Goal: Information Seeking & Learning: Learn about a topic

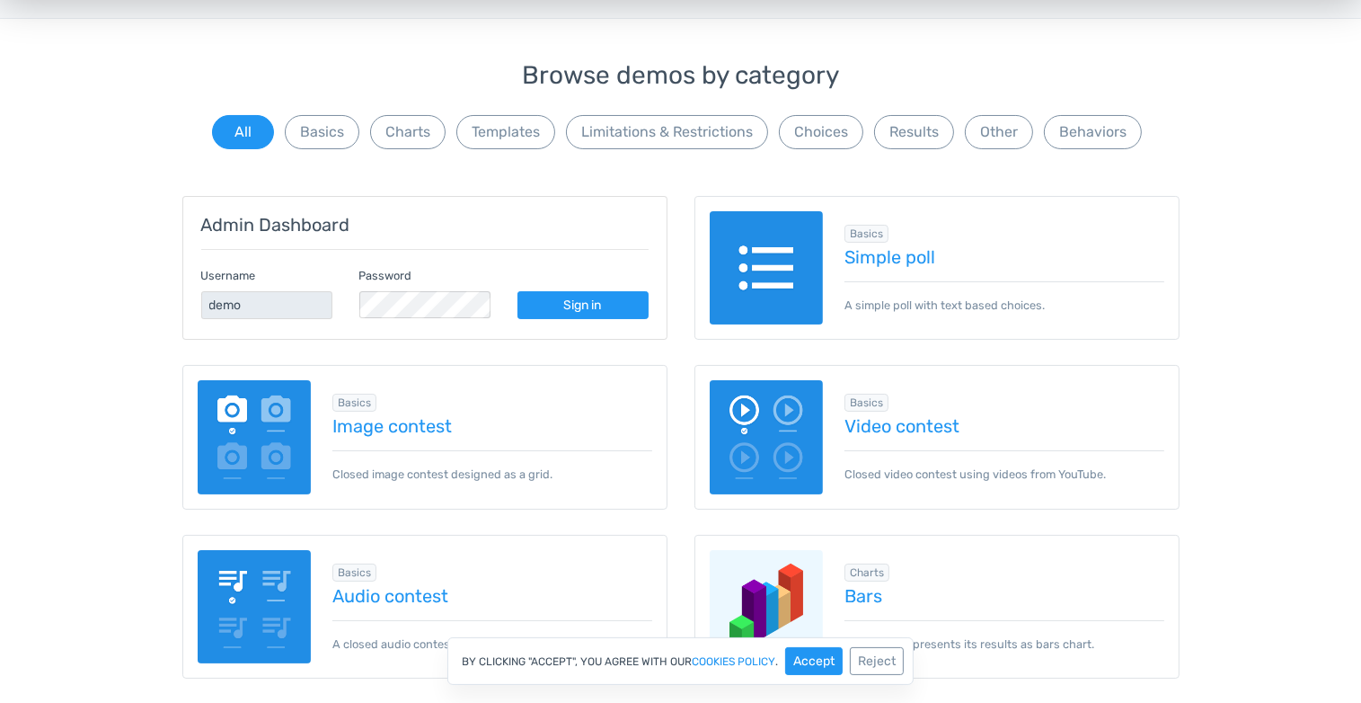
scroll to position [135, 0]
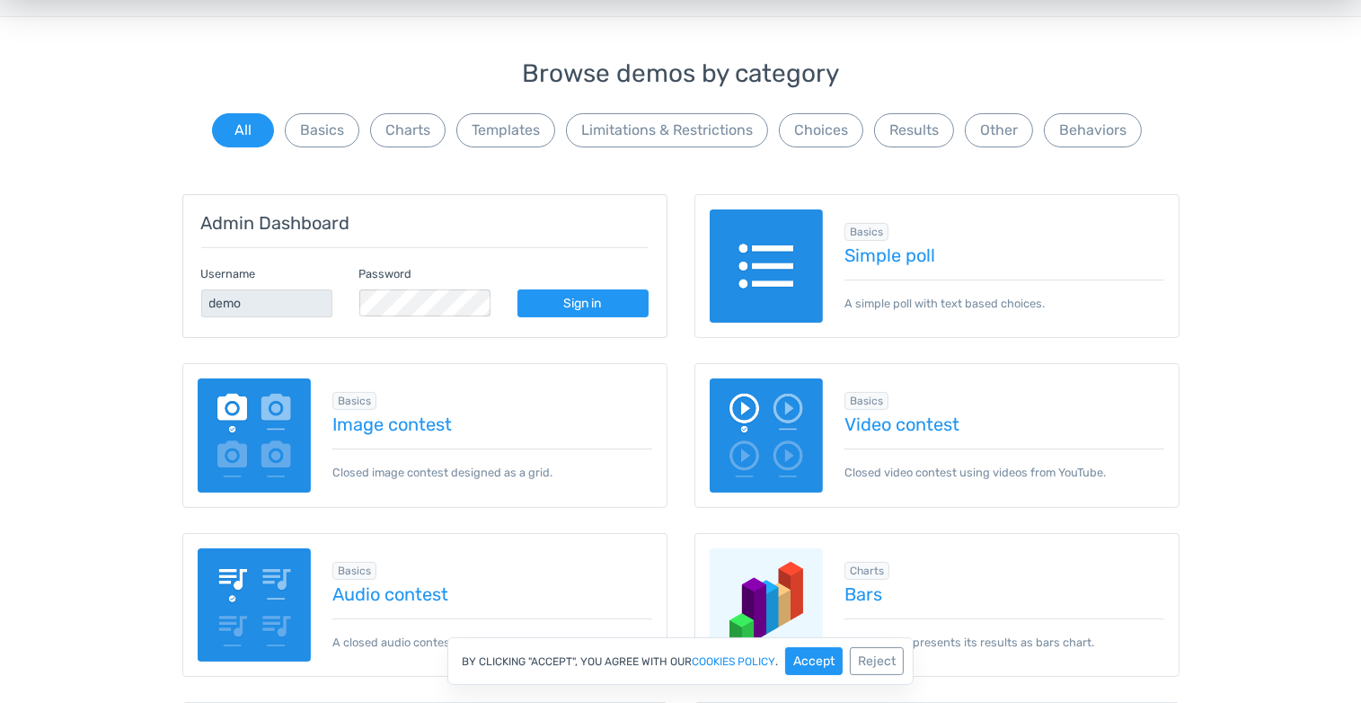
click at [285, 419] on img at bounding box center [255, 435] width 114 height 114
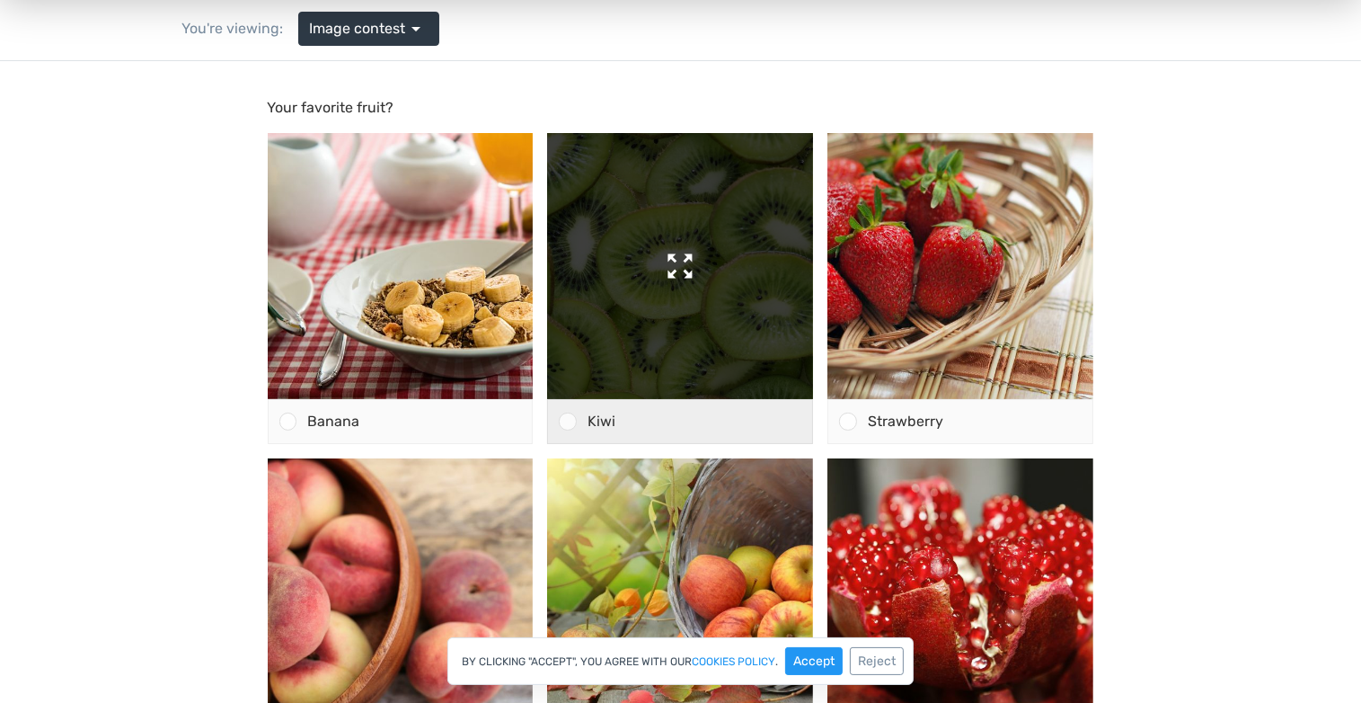
scroll to position [157, 0]
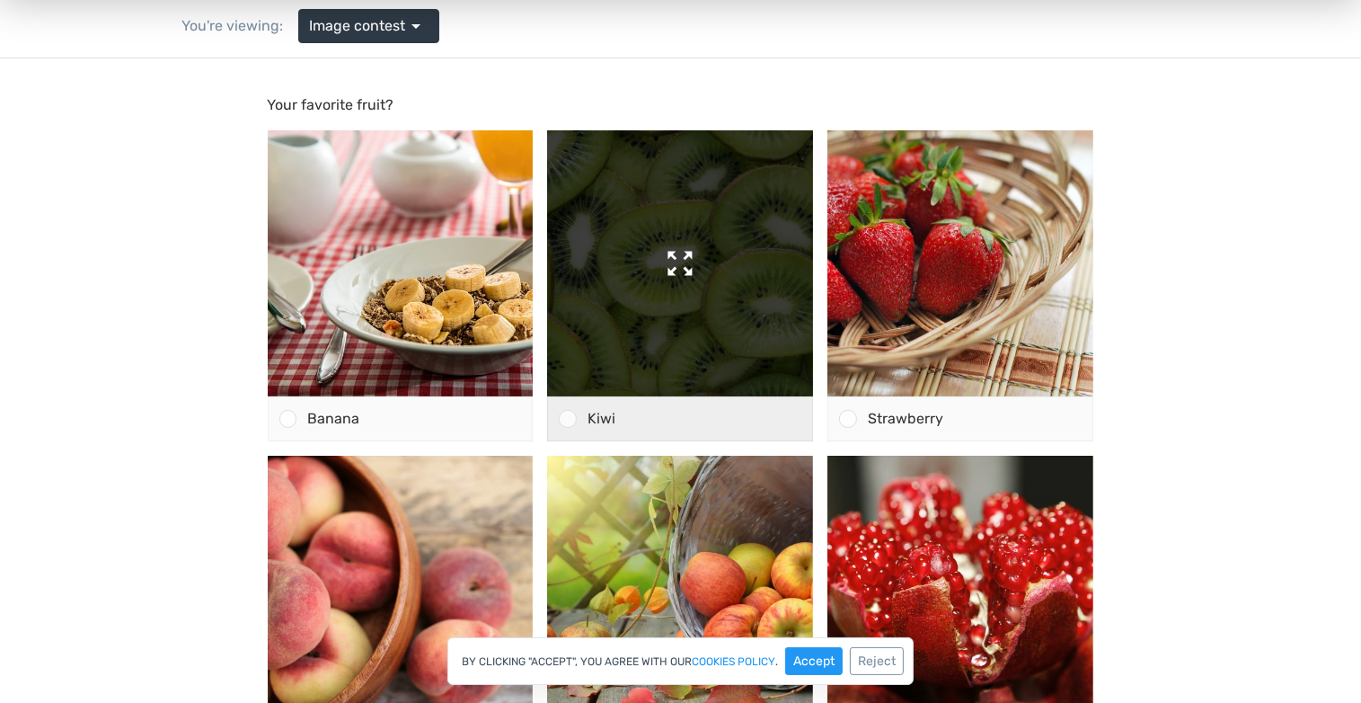
click at [585, 379] on img at bounding box center [680, 262] width 266 height 266
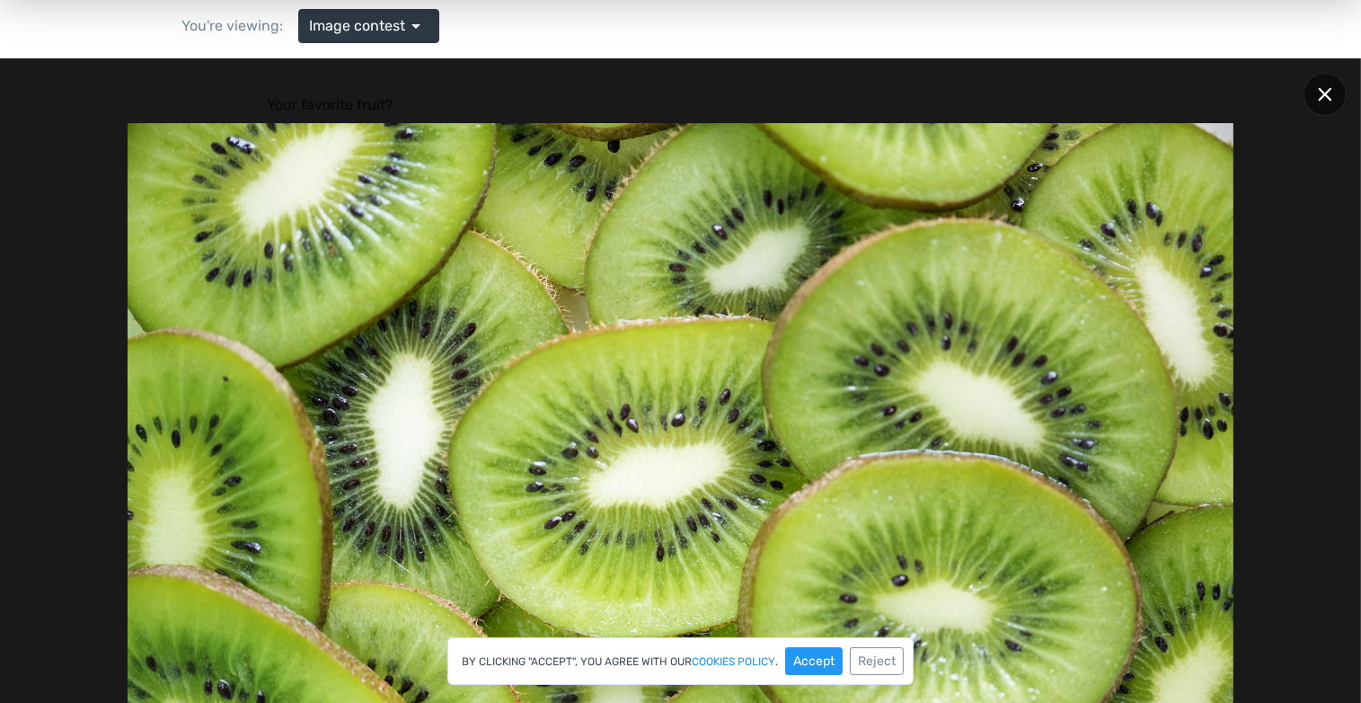
click at [1317, 93] on div at bounding box center [1325, 93] width 43 height 43
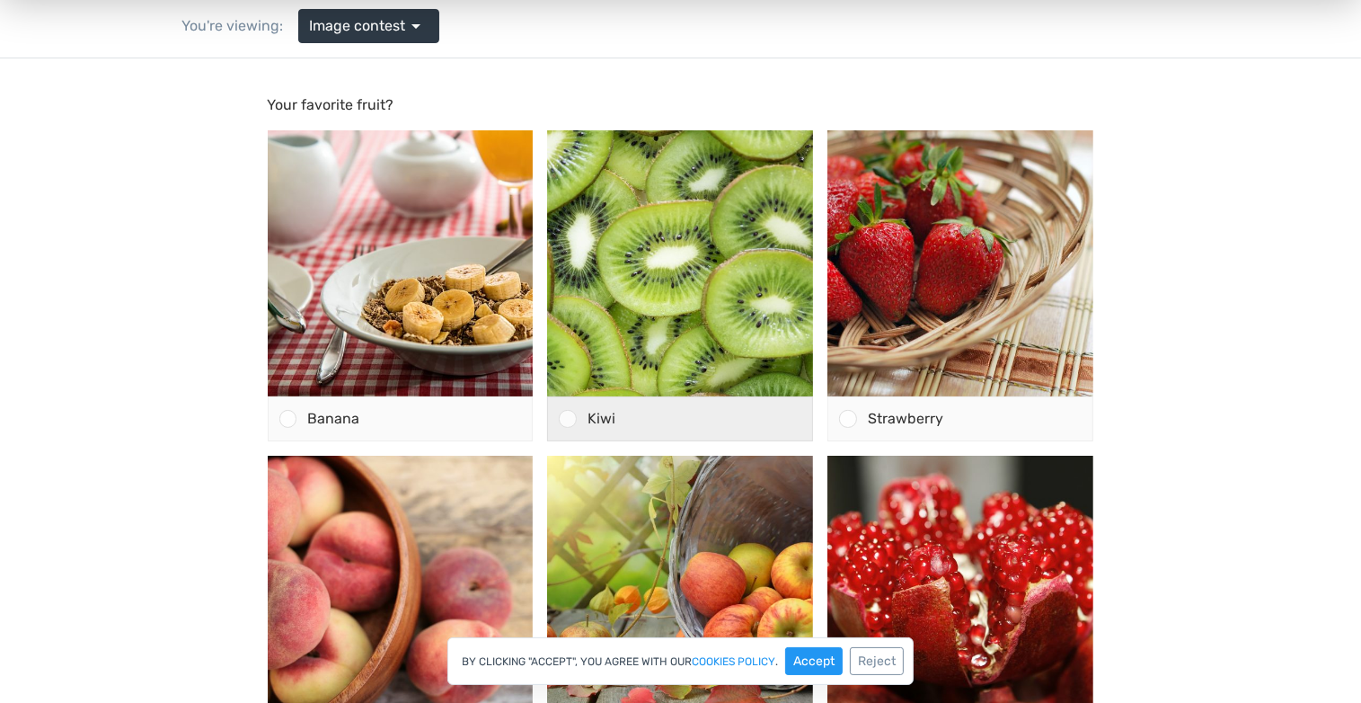
click at [588, 418] on span "Kiwi" at bounding box center [602, 417] width 28 height 17
click at [568, 418] on input "Kiwi" at bounding box center [568, 418] width 0 height 0
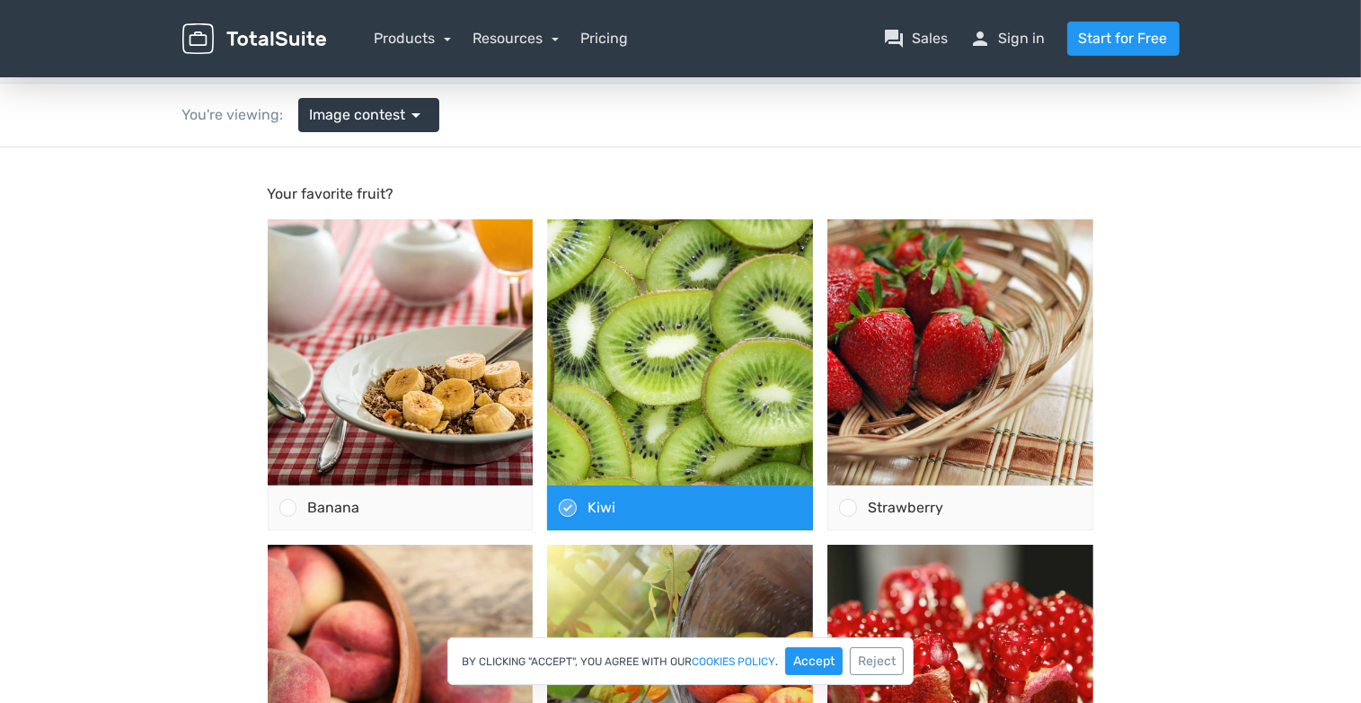
scroll to position [70, 0]
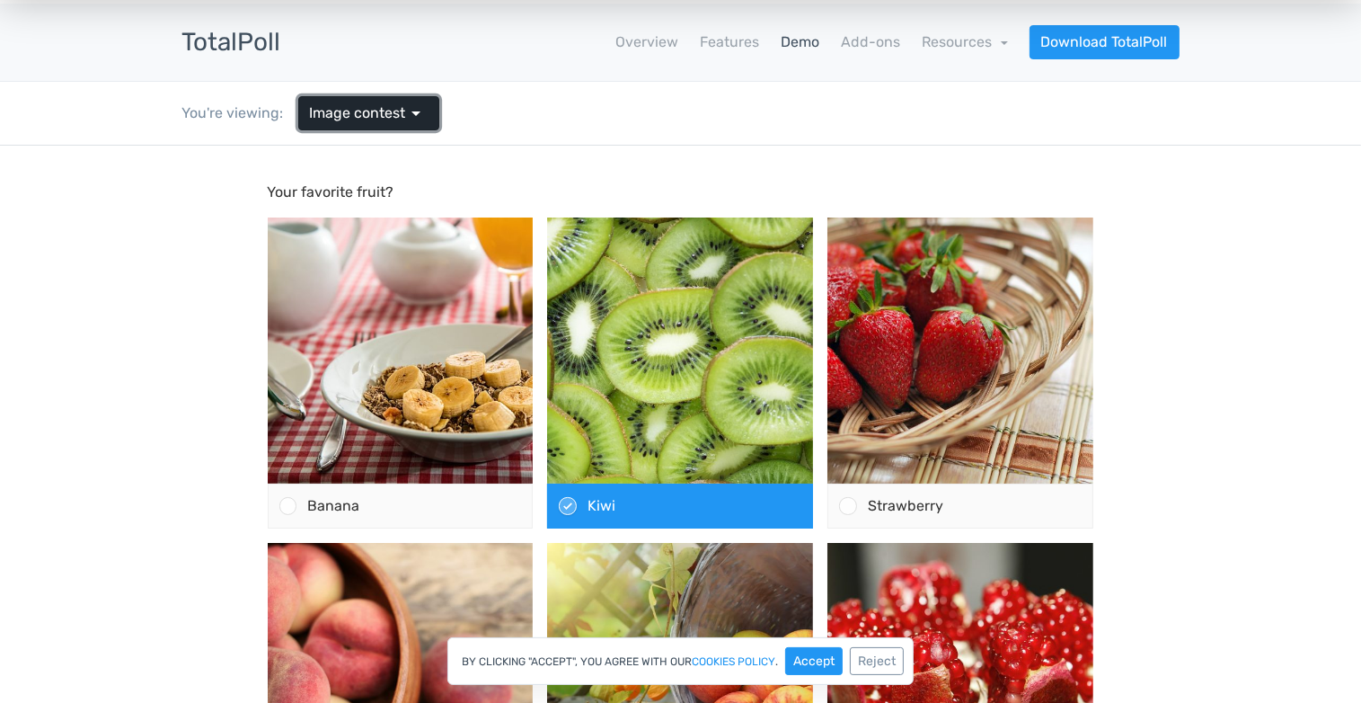
click at [383, 102] on span "Image contest" at bounding box center [358, 113] width 96 height 22
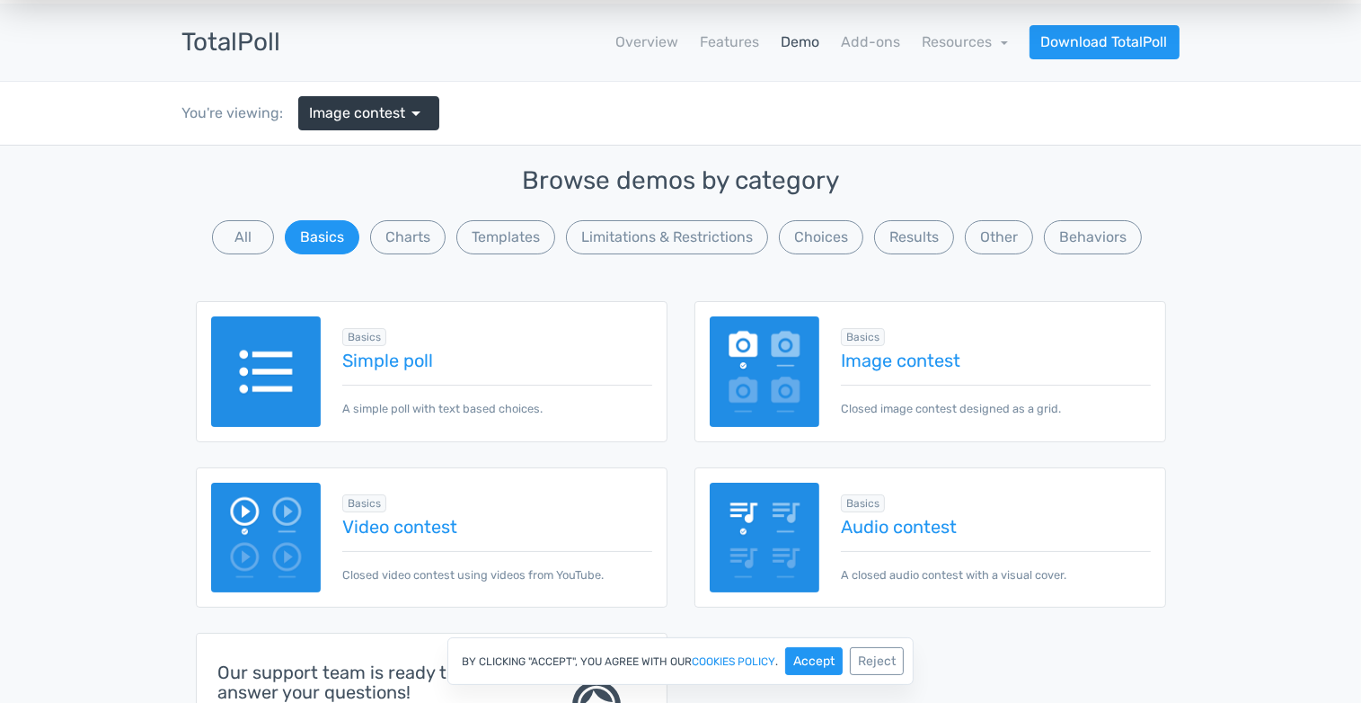
click at [299, 358] on img at bounding box center [266, 371] width 111 height 111
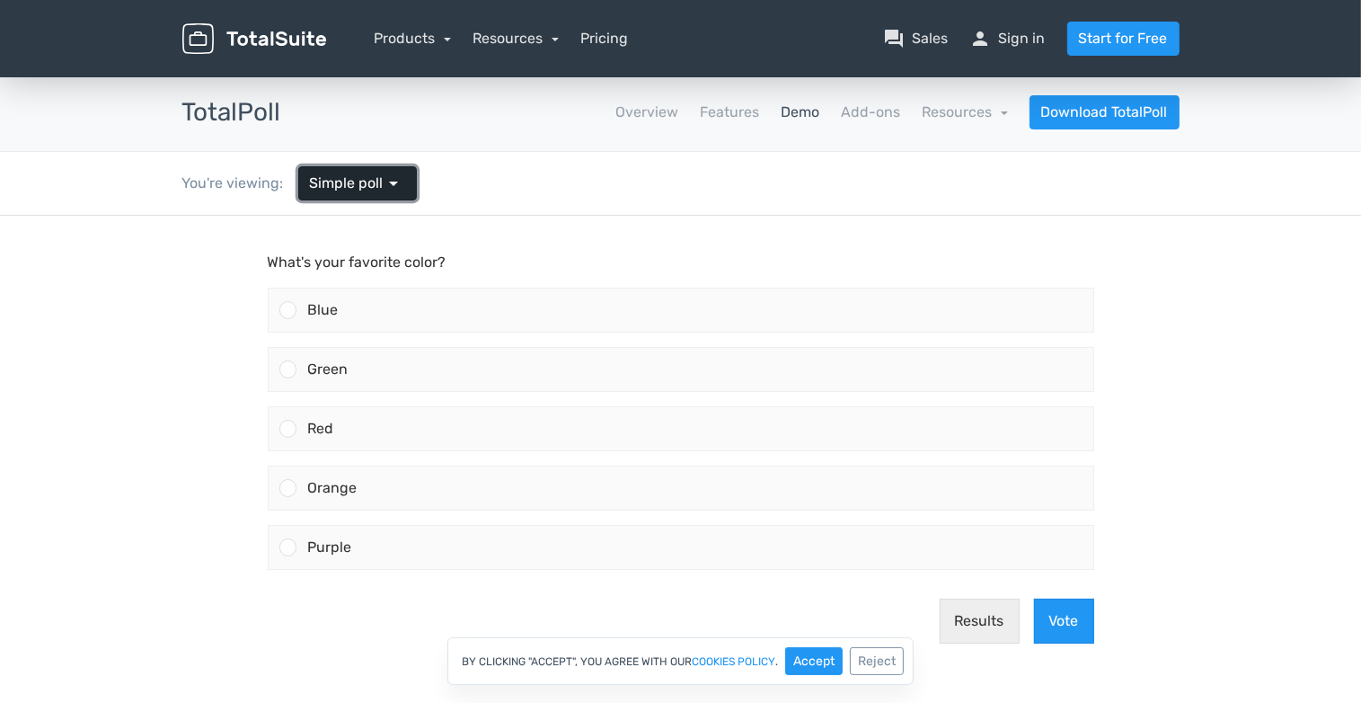
click at [341, 183] on span "Simple poll" at bounding box center [347, 184] width 74 height 22
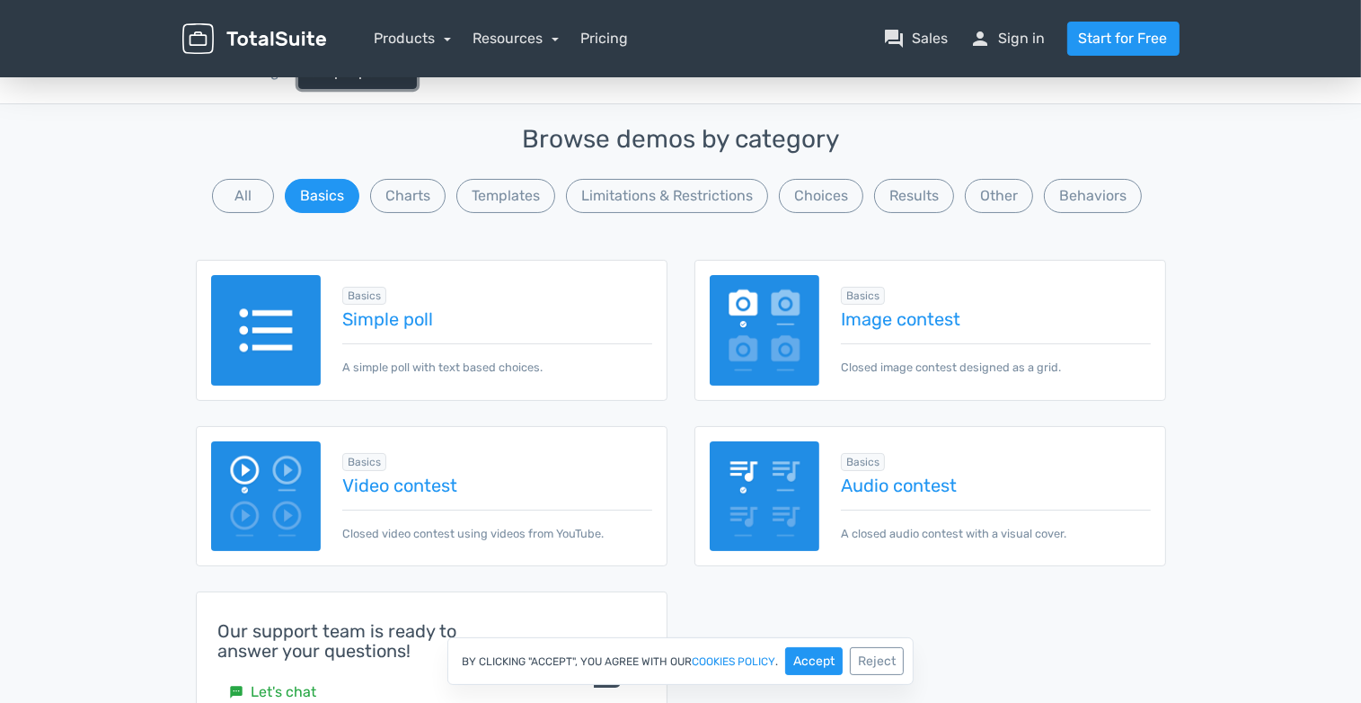
scroll to position [104, 0]
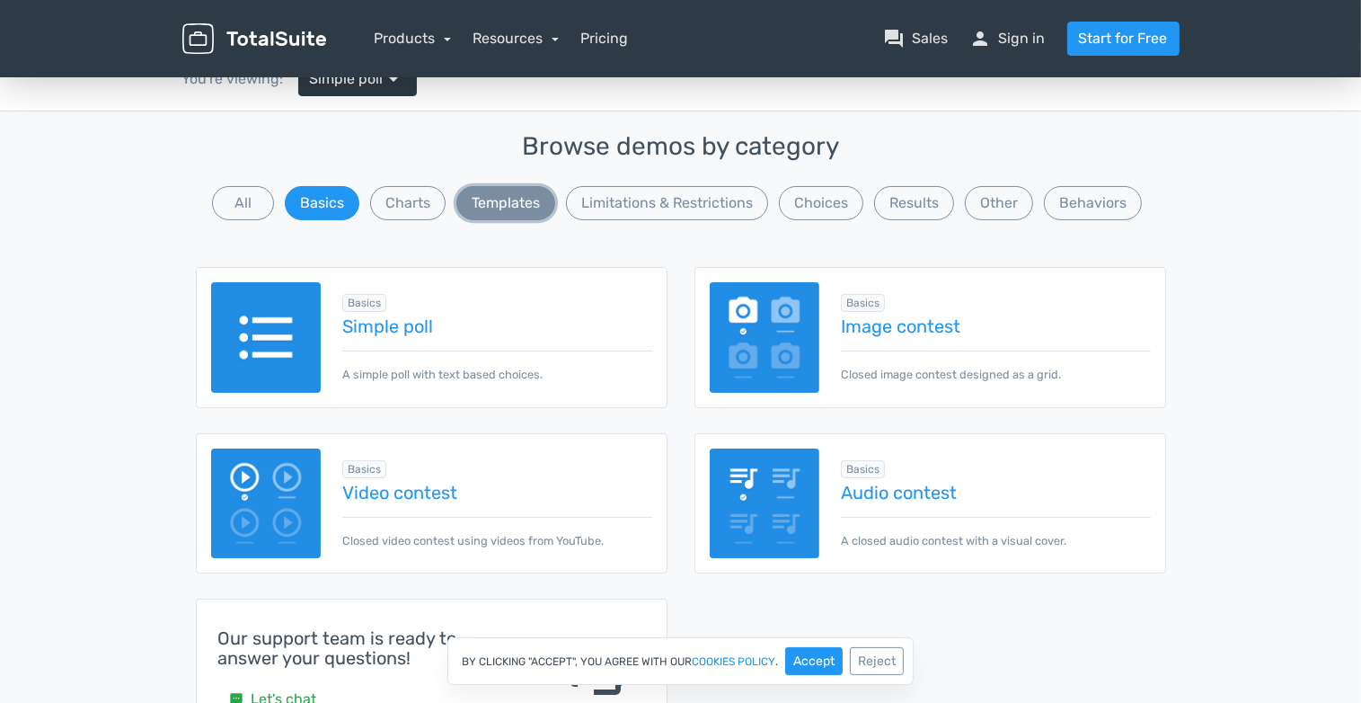
click at [509, 204] on button "Templates" at bounding box center [505, 203] width 99 height 34
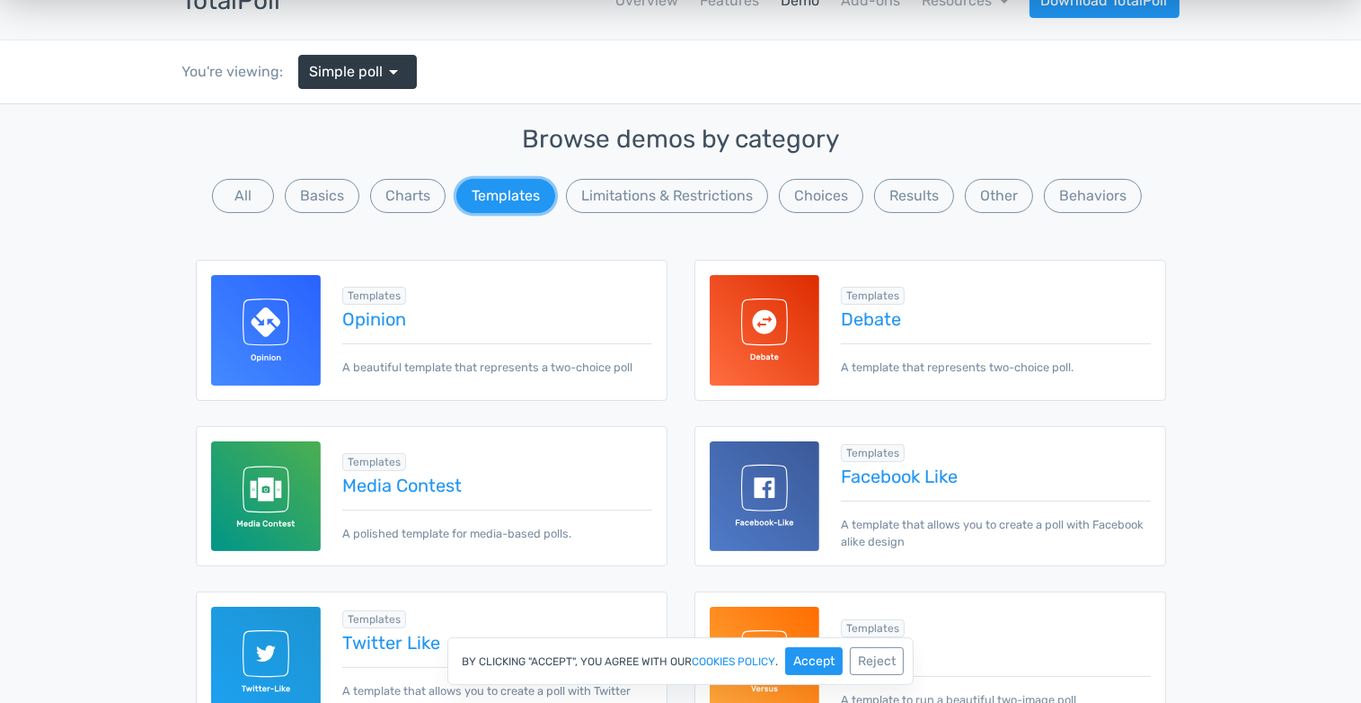
scroll to position [103, 0]
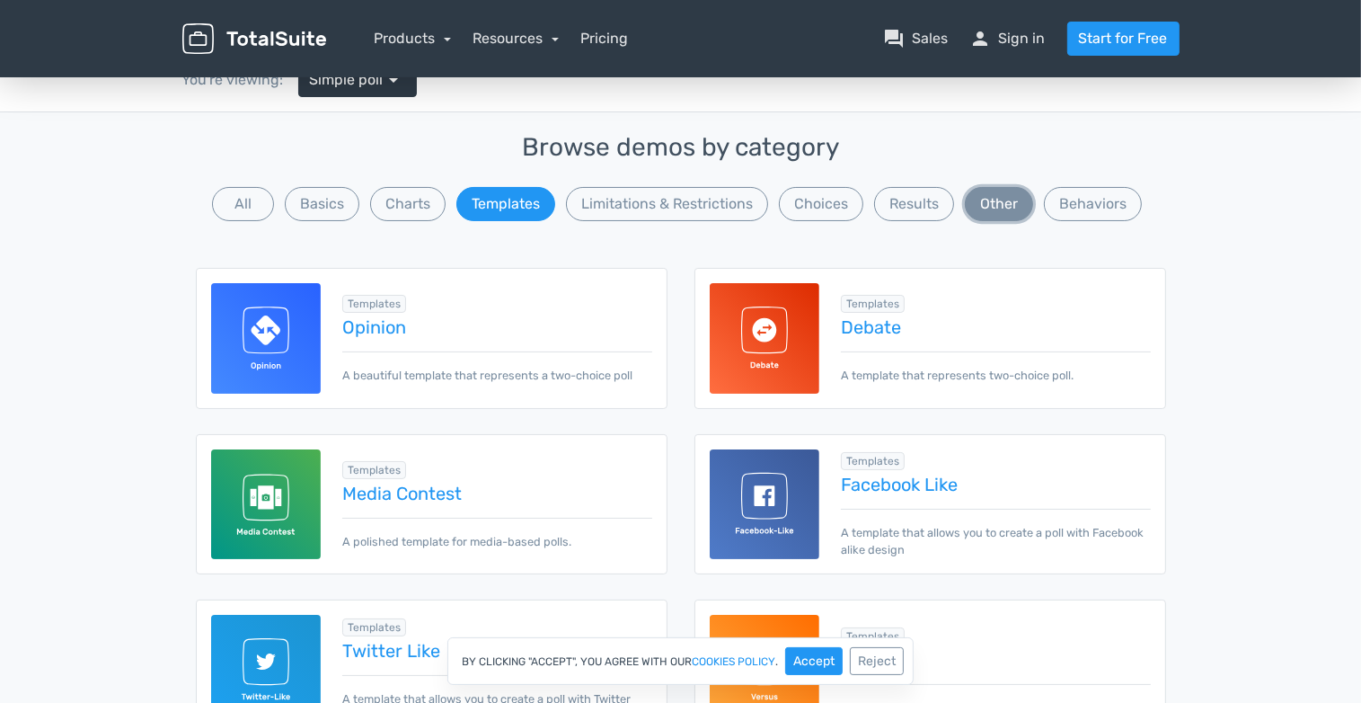
click at [986, 190] on button "Other" at bounding box center [999, 204] width 68 height 34
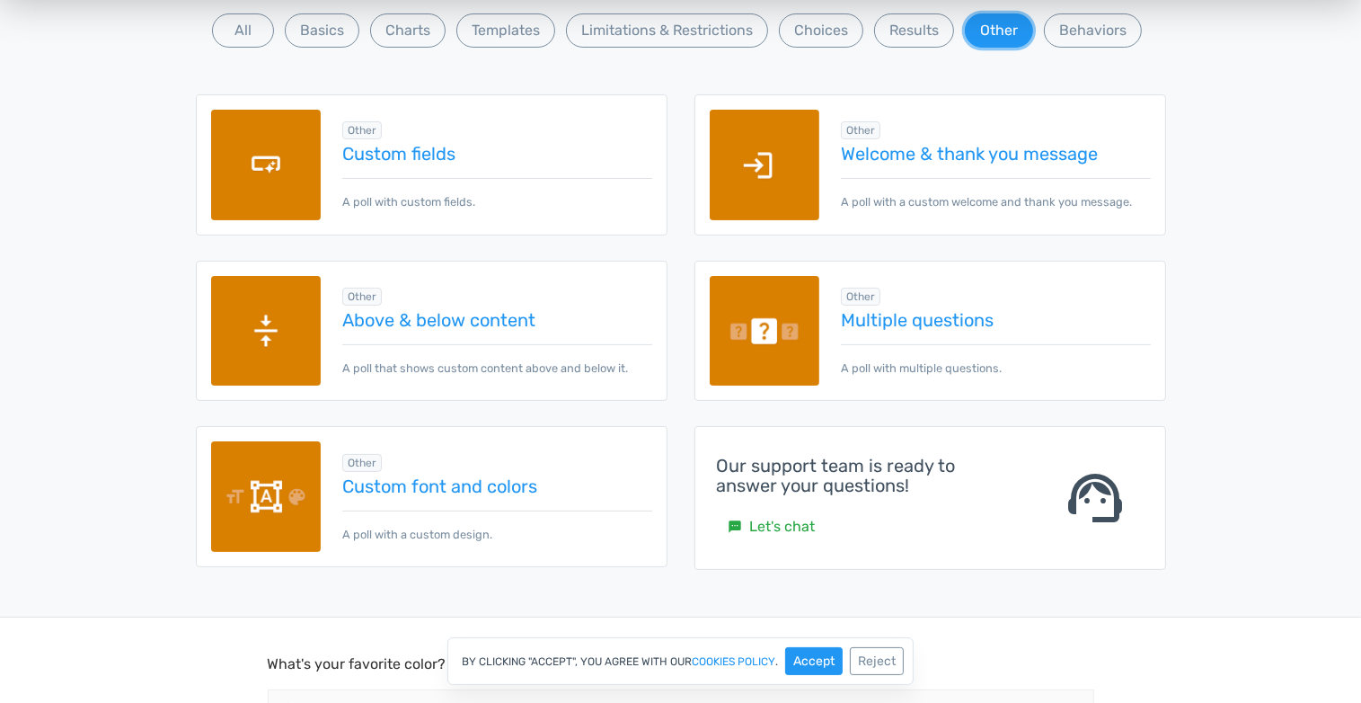
scroll to position [279, 0]
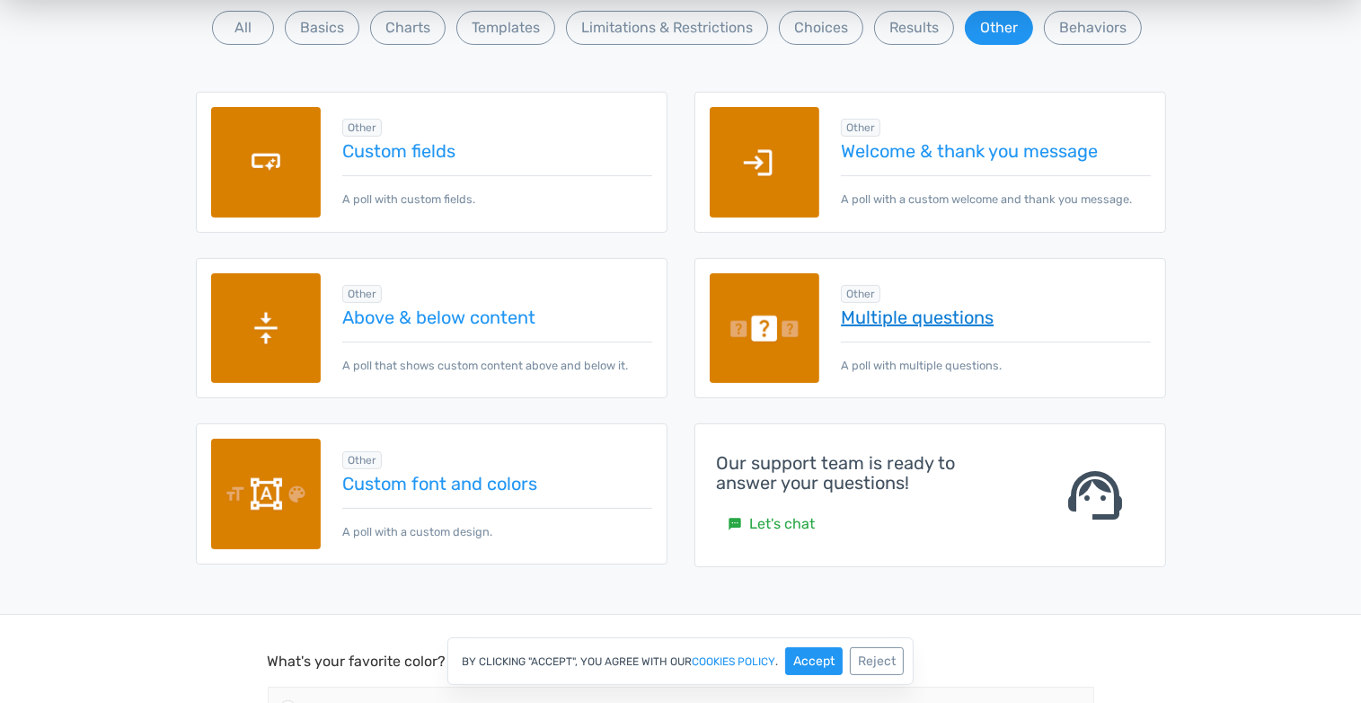
click at [880, 316] on link "Multiple questions" at bounding box center [995, 317] width 309 height 20
